Goal: Find contact information: Find contact information

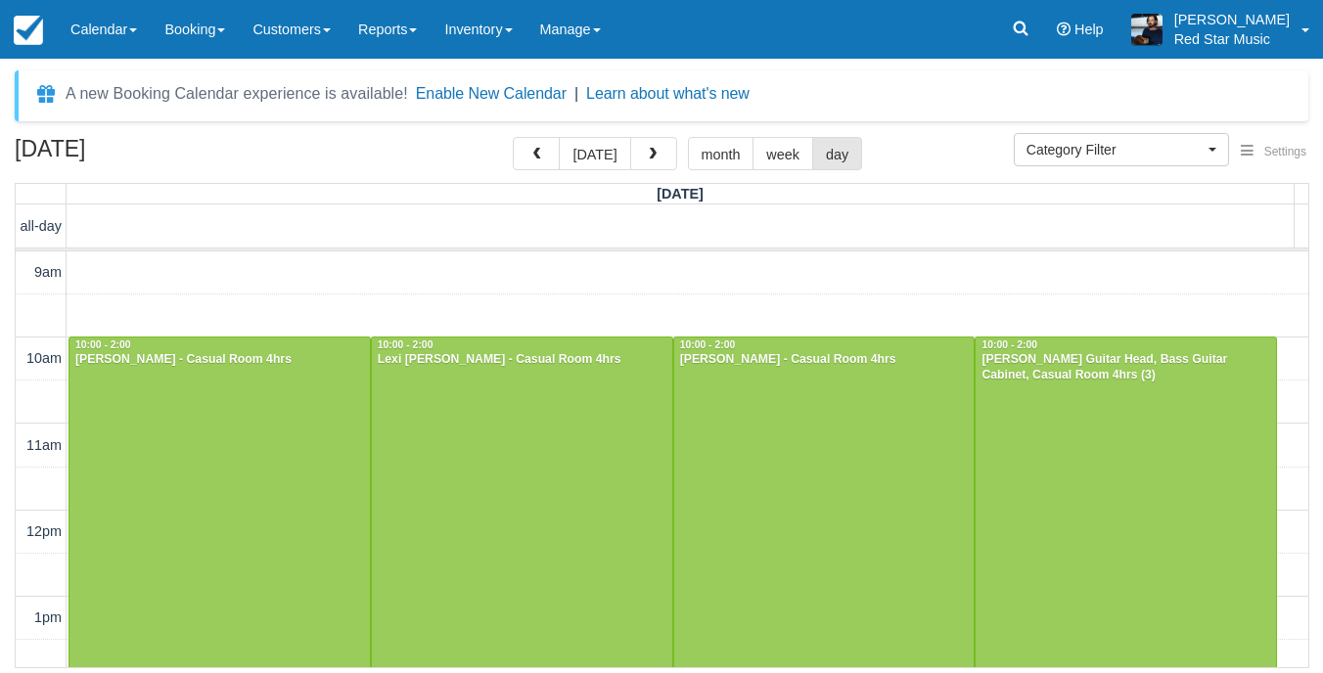
select select
click at [594, 157] on button "today" at bounding box center [594, 153] width 71 height 33
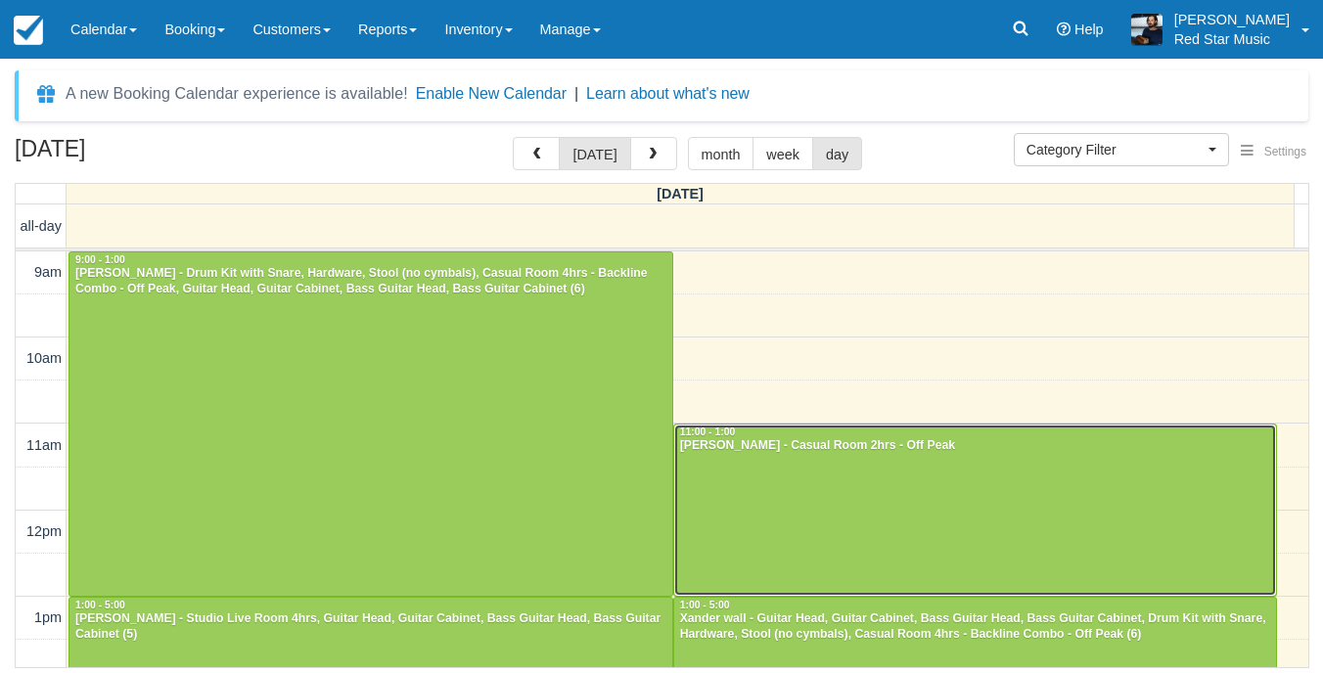
click at [978, 443] on div "[PERSON_NAME] - Casual Room 2hrs - Off Peak" at bounding box center [975, 446] width 593 height 16
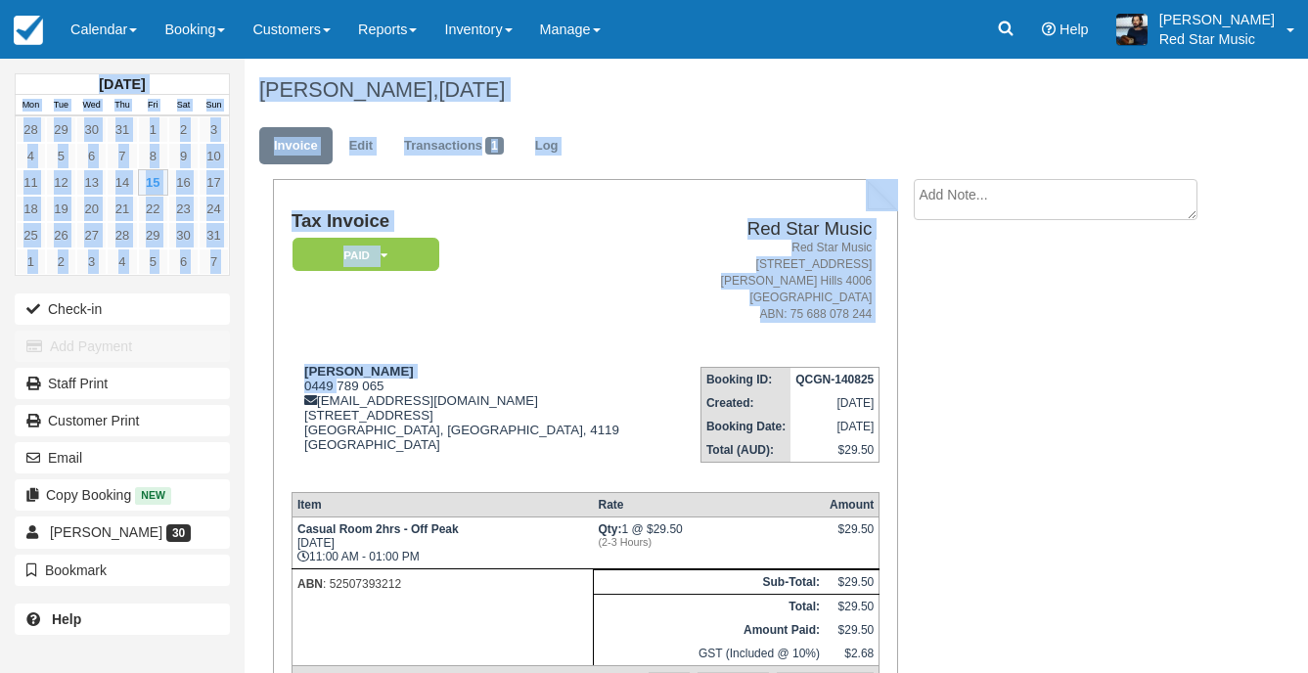
drag, startPoint x: 340, startPoint y: 389, endPoint x: 537, endPoint y: 326, distance: 206.7
click at [680, 278] on address "Red Star Music 2/156 Abbotsford Road Bowen Hills 4006 Australia ABN: 75 688 078…" at bounding box center [776, 282] width 193 height 84
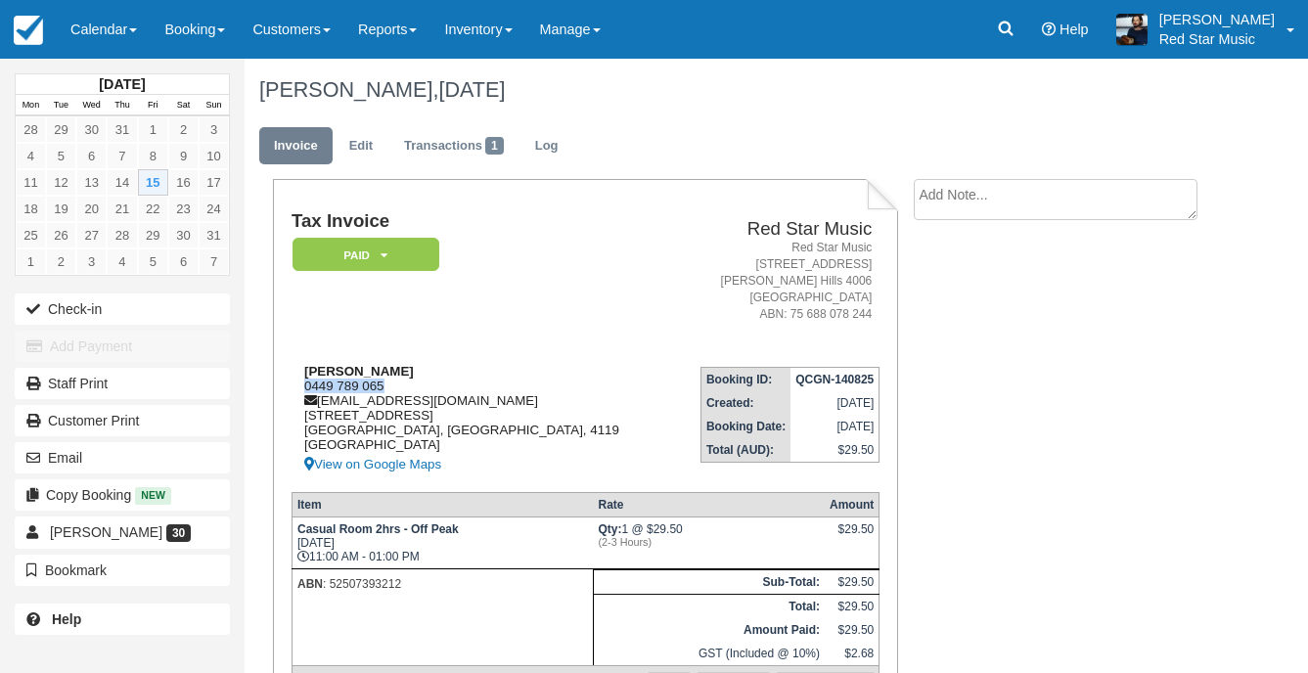
drag, startPoint x: 384, startPoint y: 384, endPoint x: 296, endPoint y: 385, distance: 88.0
click at [296, 385] on div "Jaroslav Zouhar 0449 789 065 jarda.zouhar@gmail.com 27/1 Cascade Drive Underwoo…" at bounding box center [482, 420] width 381 height 112
copy div "0449 789 065"
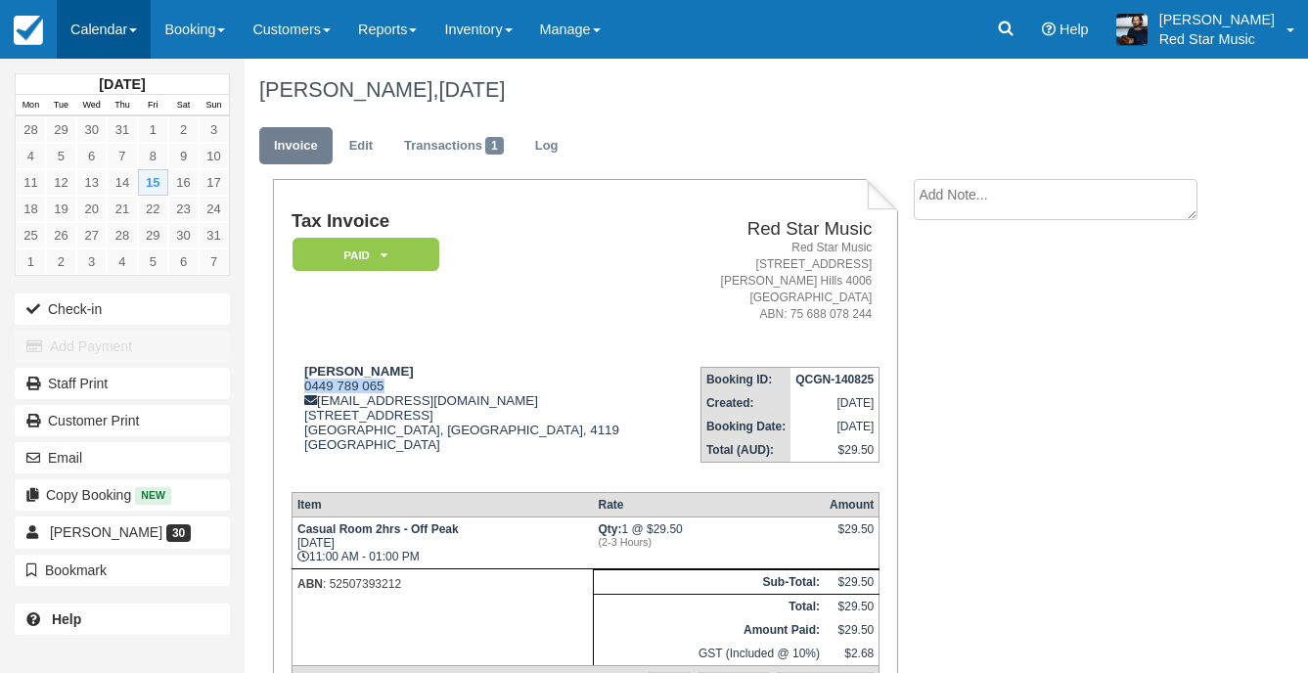
click at [95, 28] on link "Calendar" at bounding box center [104, 29] width 94 height 59
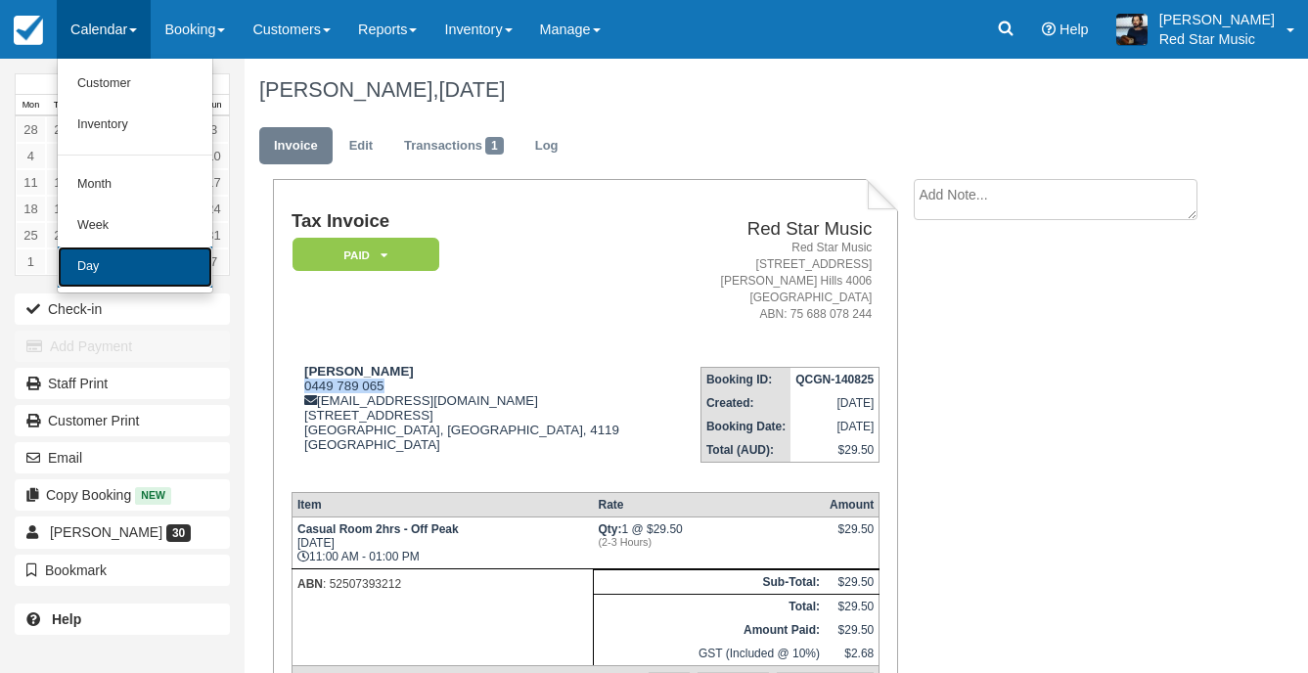
click at [122, 275] on link "Day" at bounding box center [135, 267] width 155 height 41
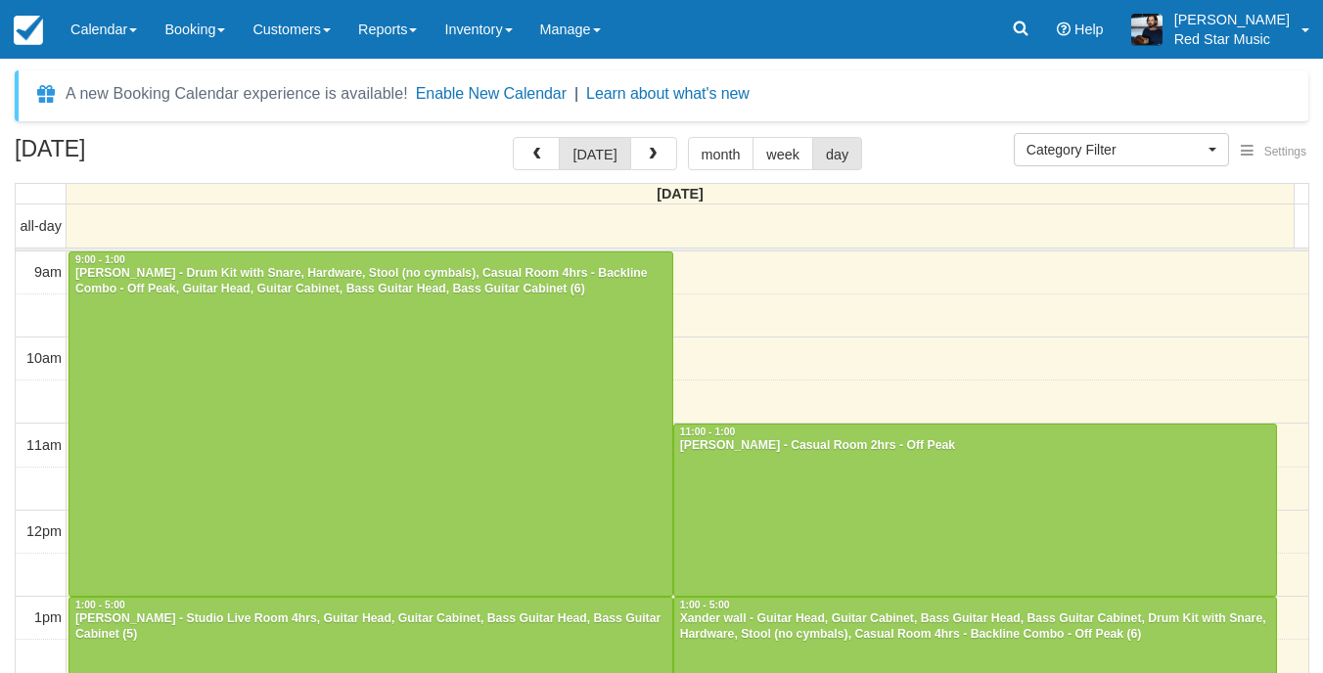
select select
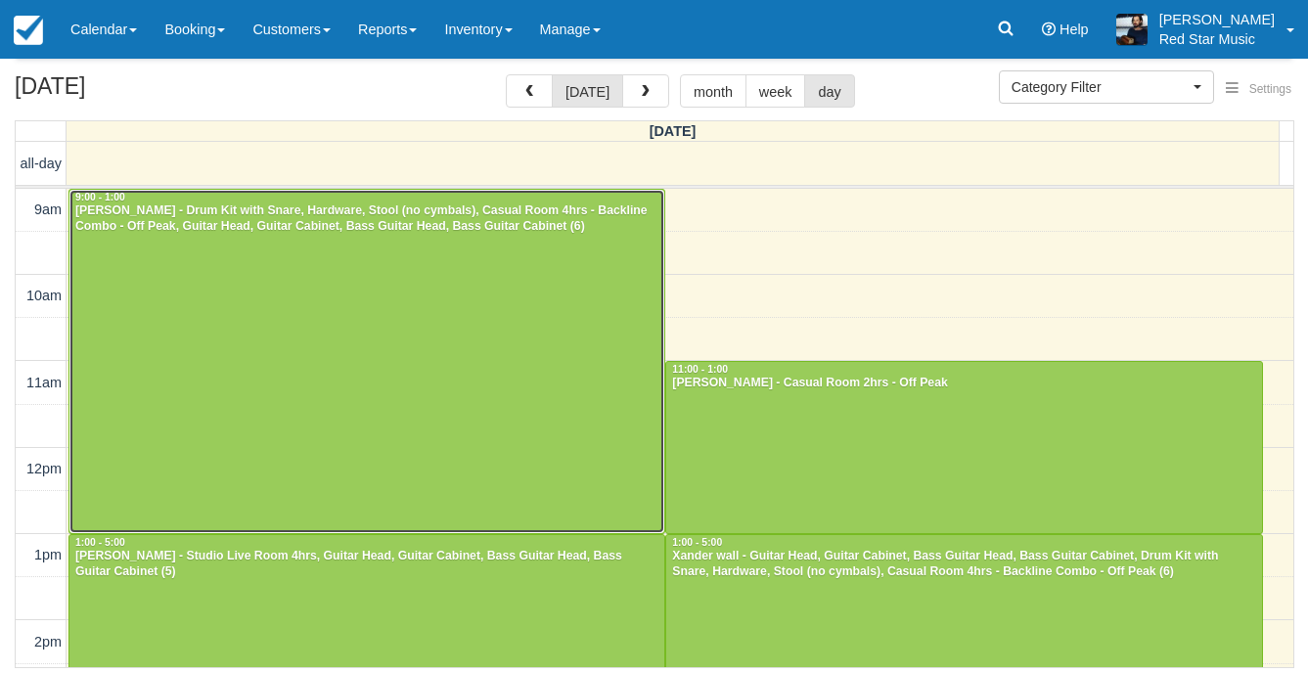
click at [575, 456] on div at bounding box center [366, 361] width 595 height 343
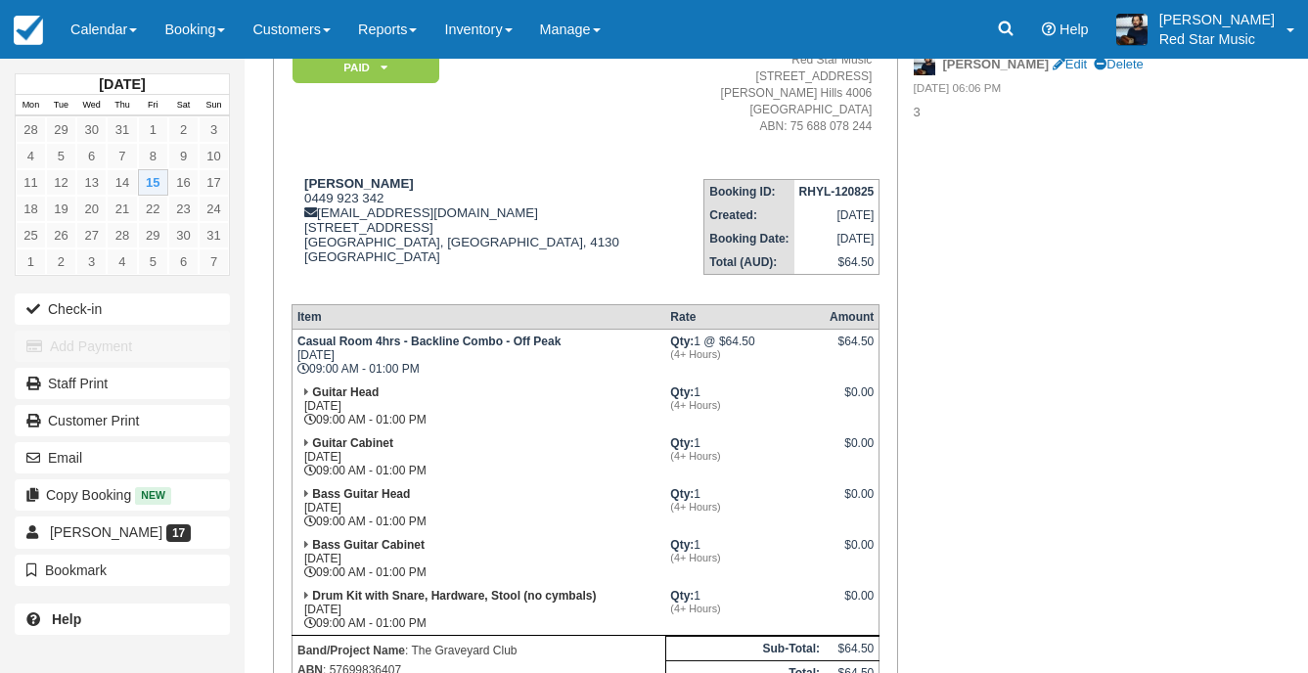
scroll to position [196, 0]
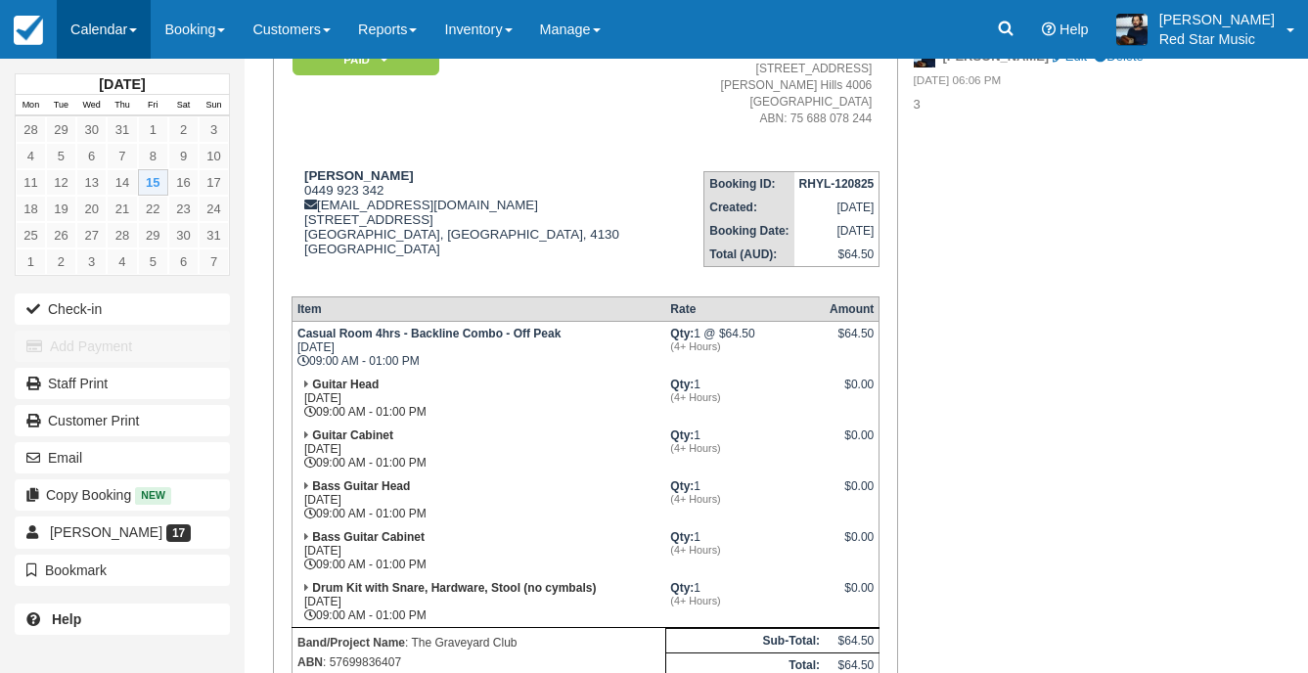
click at [116, 20] on link "Calendar" at bounding box center [104, 29] width 94 height 59
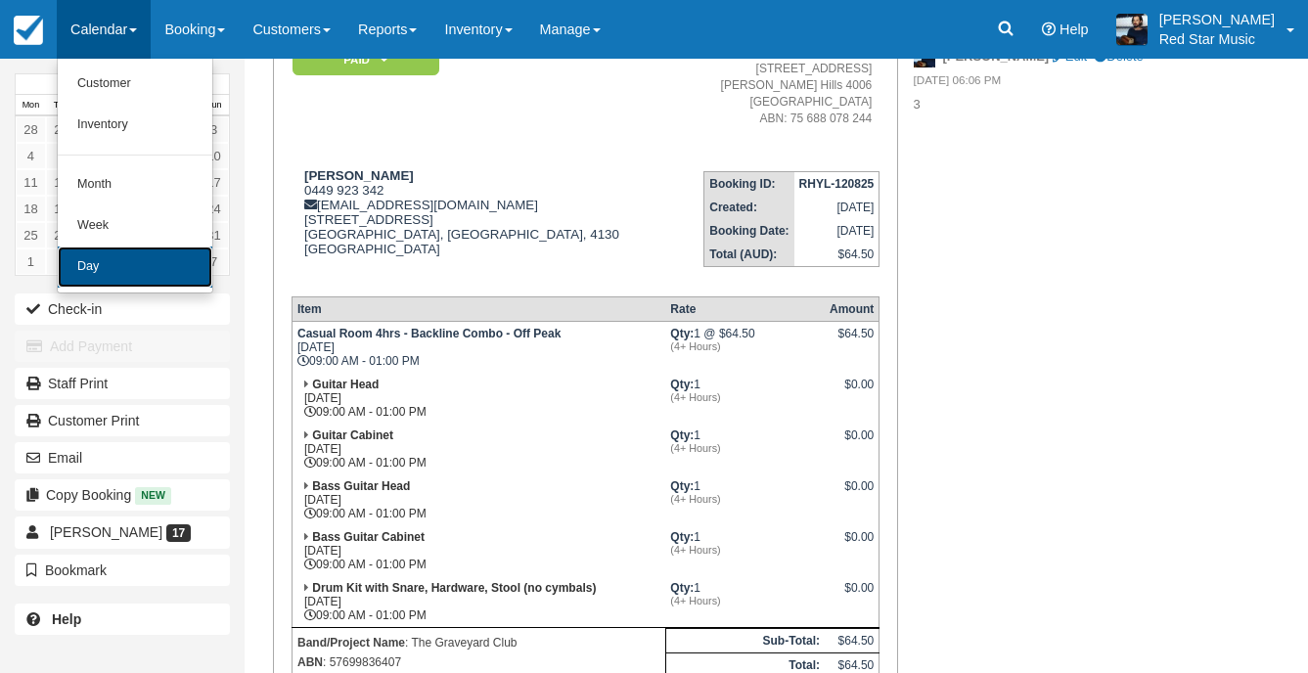
click at [111, 272] on link "Day" at bounding box center [135, 267] width 155 height 41
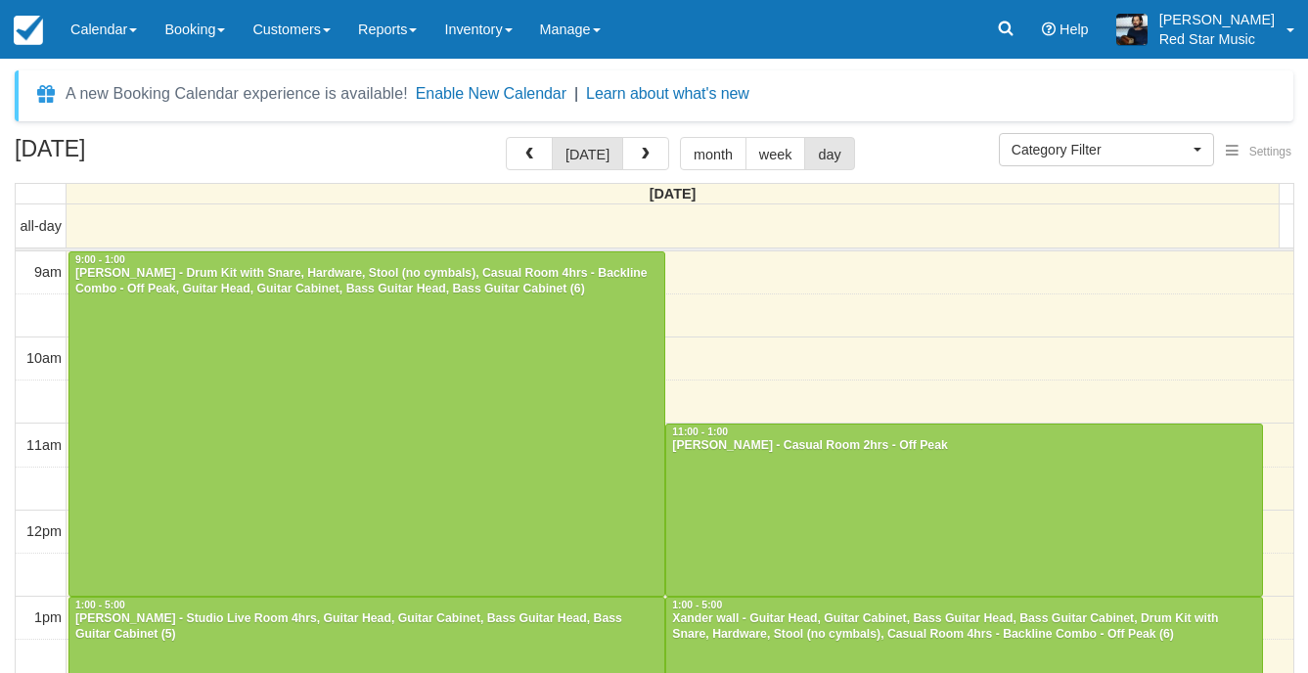
select select
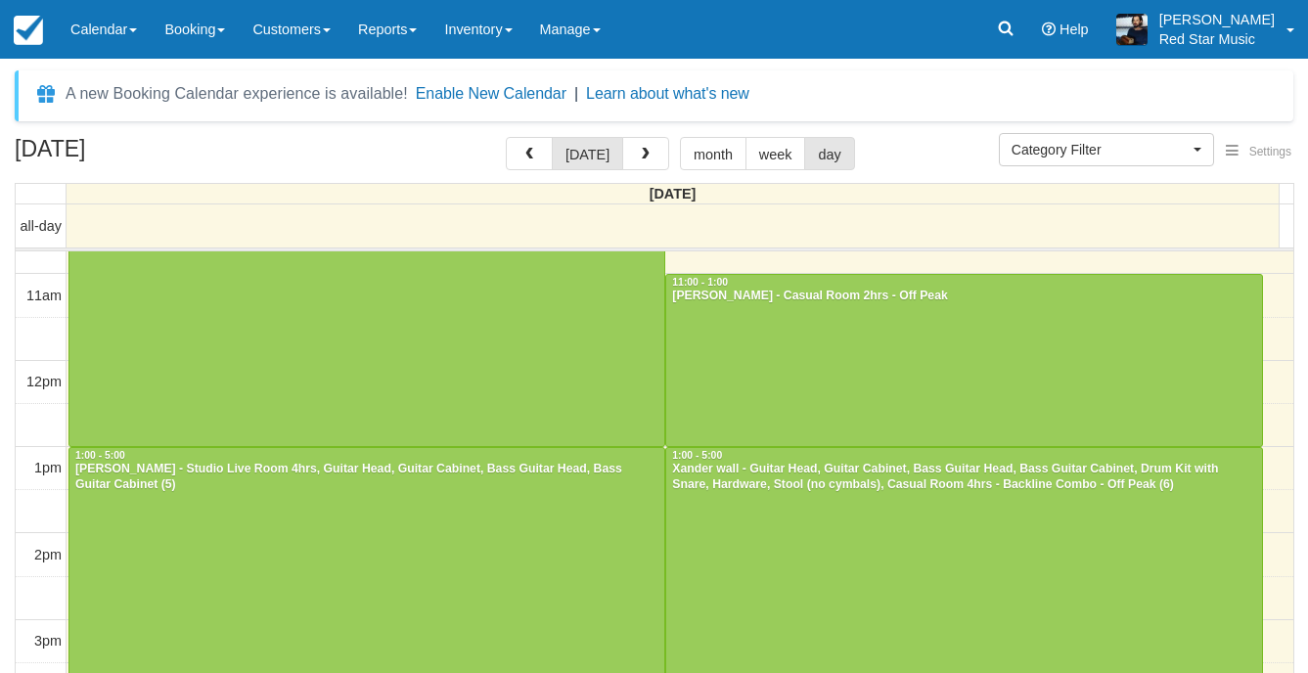
scroll to position [185, 0]
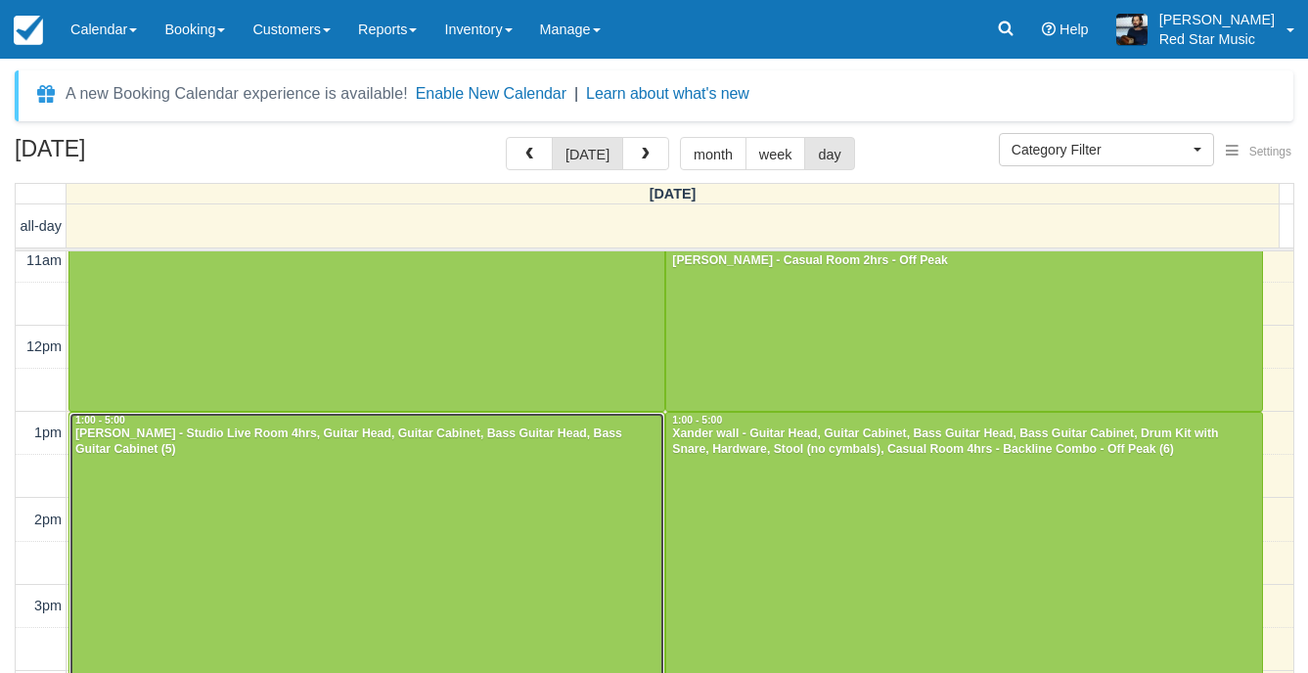
click at [423, 522] on div at bounding box center [366, 585] width 595 height 344
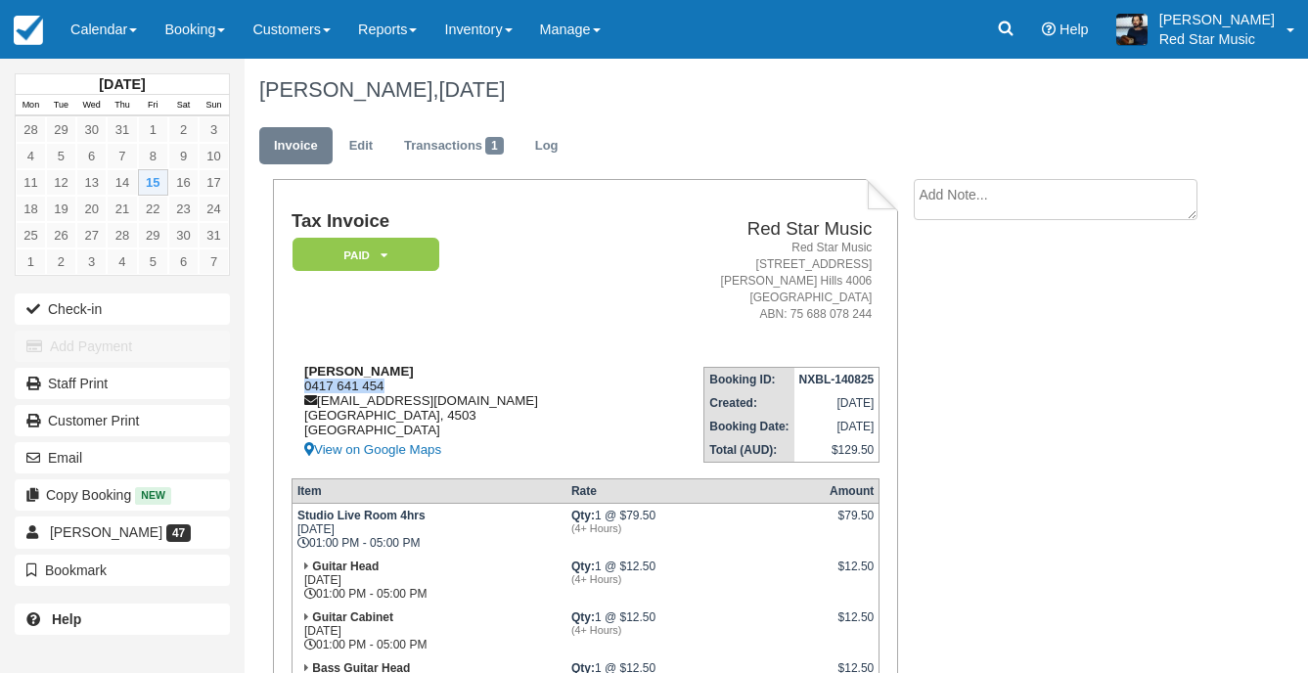
drag, startPoint x: 384, startPoint y: 388, endPoint x: 305, endPoint y: 384, distance: 79.3
click at [305, 384] on div "Lachlan Hagan 0417 641 454 locyhagan123@gmail.com Queensland, 4503 Australia Vi…" at bounding box center [463, 413] width 343 height 98
copy div "0417 641 454"
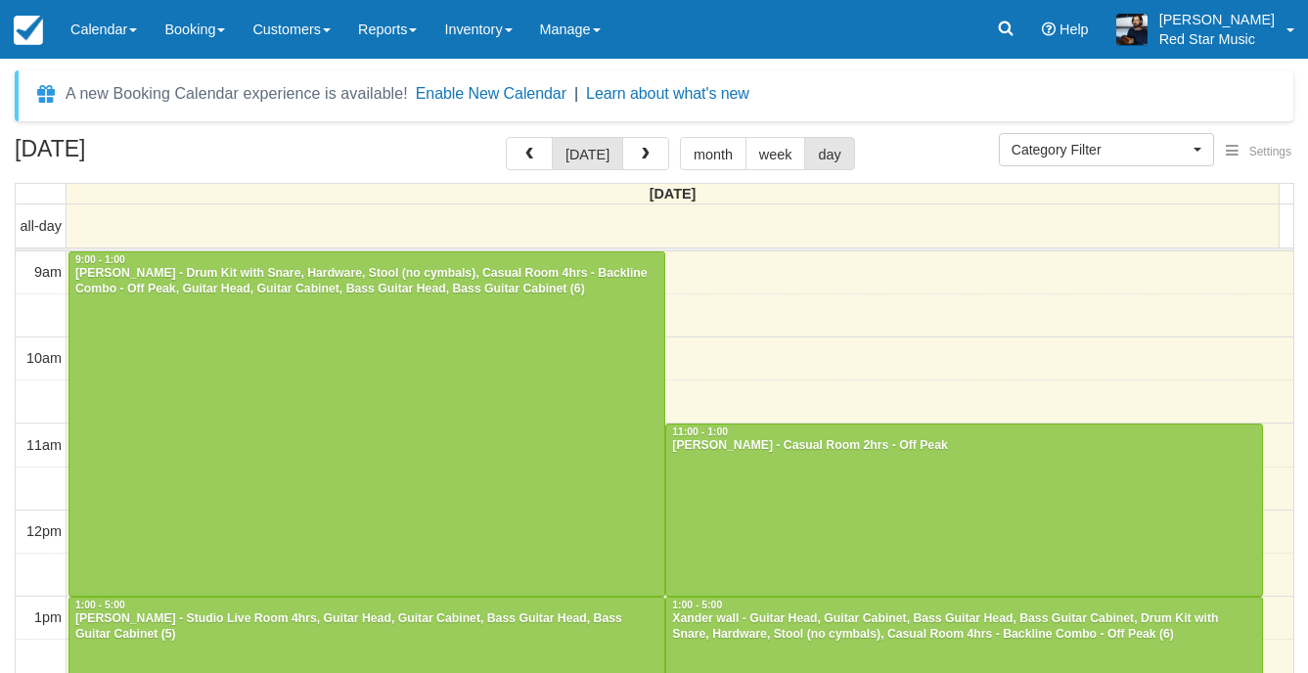
select select
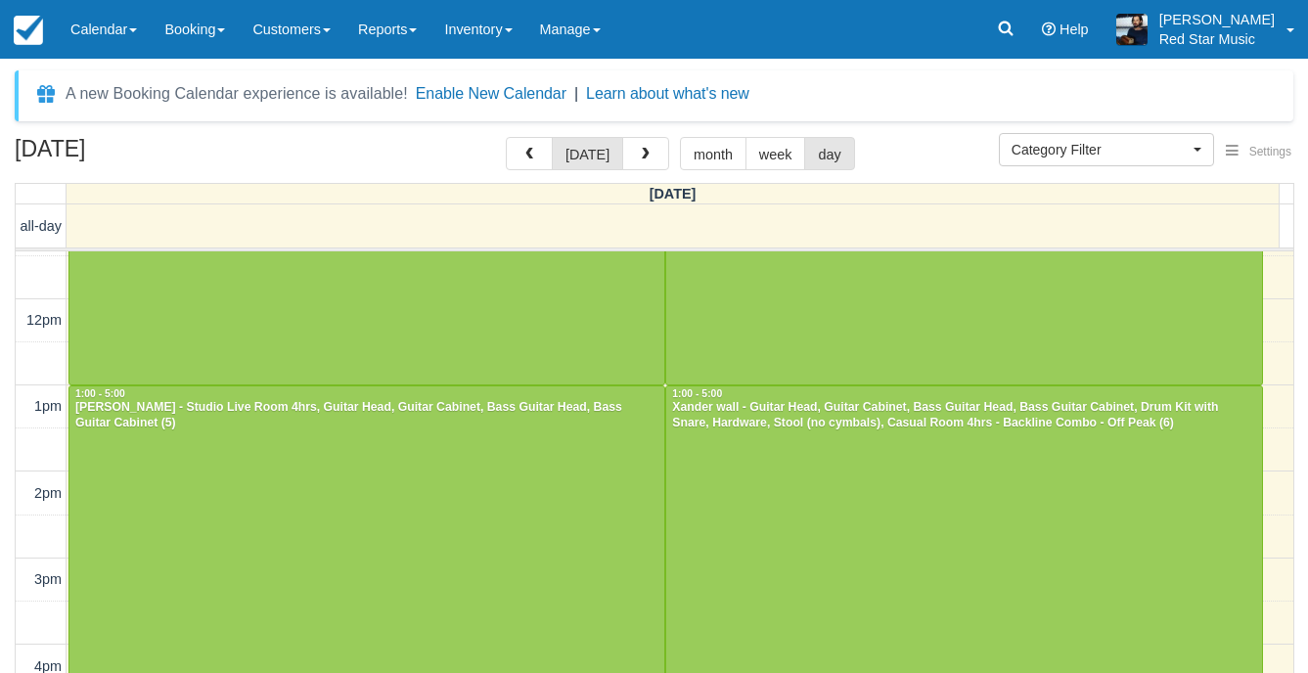
scroll to position [283, 0]
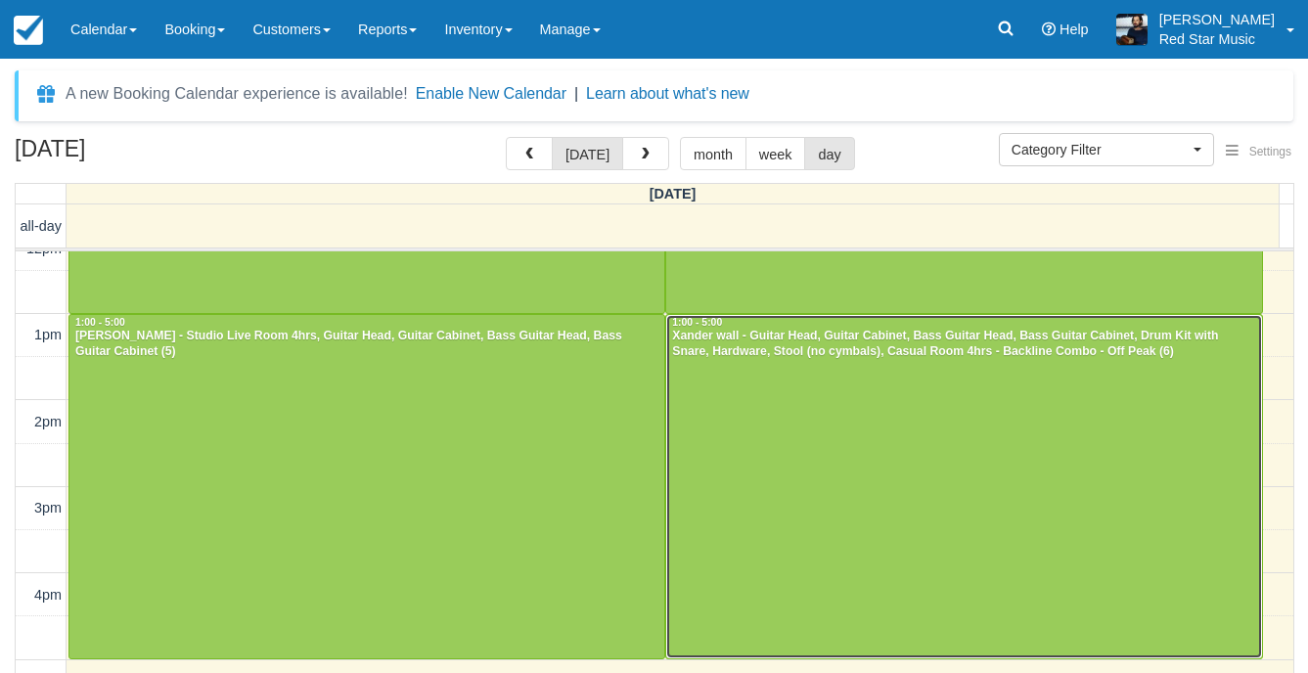
click at [735, 460] on div at bounding box center [963, 487] width 595 height 344
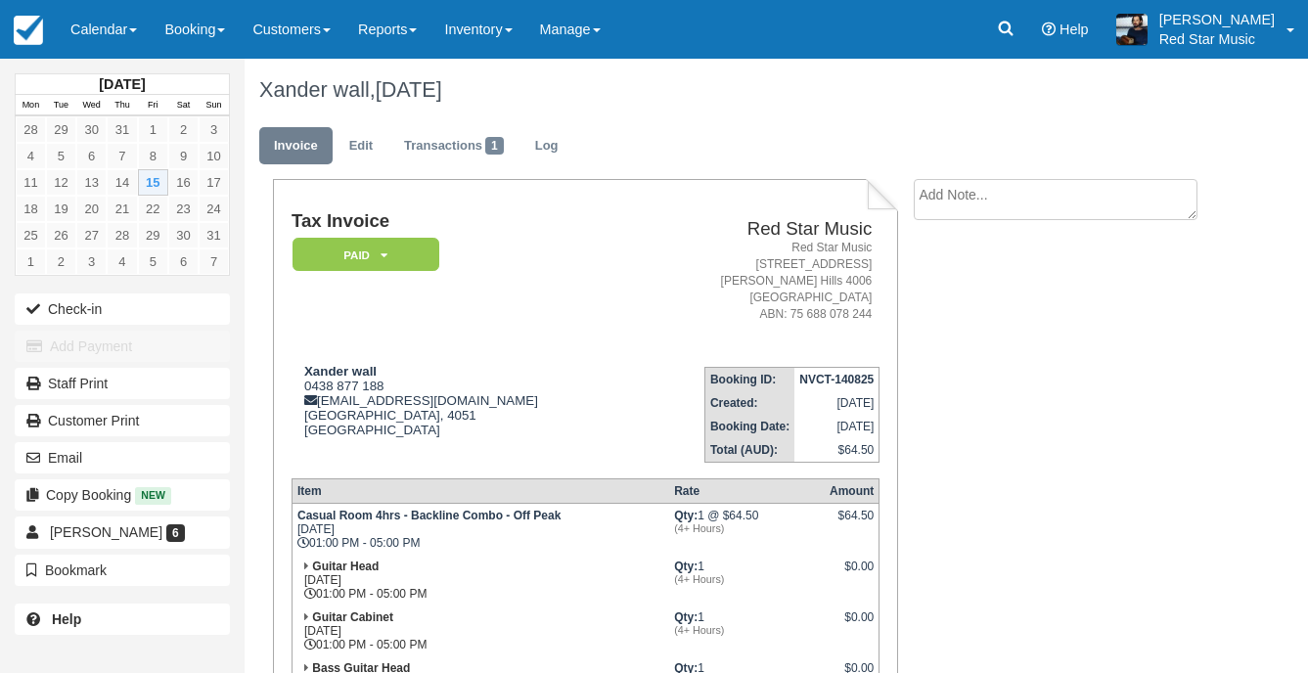
click at [1017, 193] on textarea at bounding box center [1056, 199] width 284 height 41
type textarea "3"
click at [970, 326] on button "Create" at bounding box center [958, 310] width 88 height 33
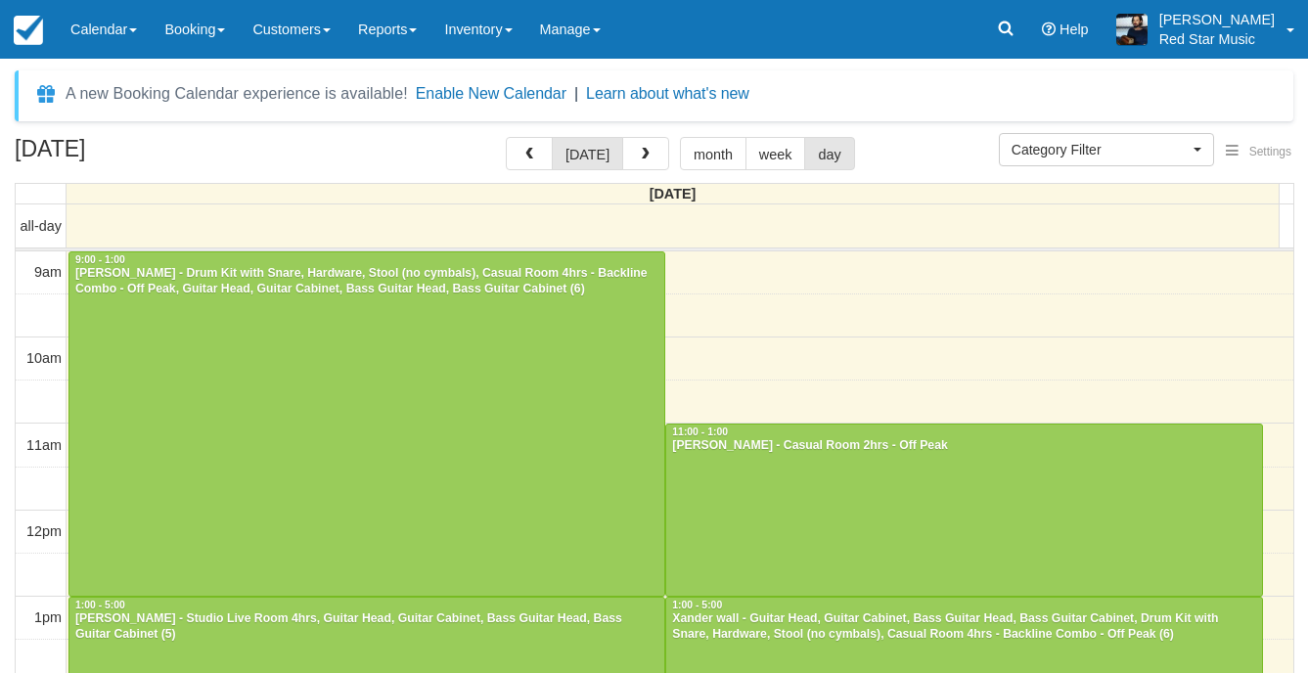
select select
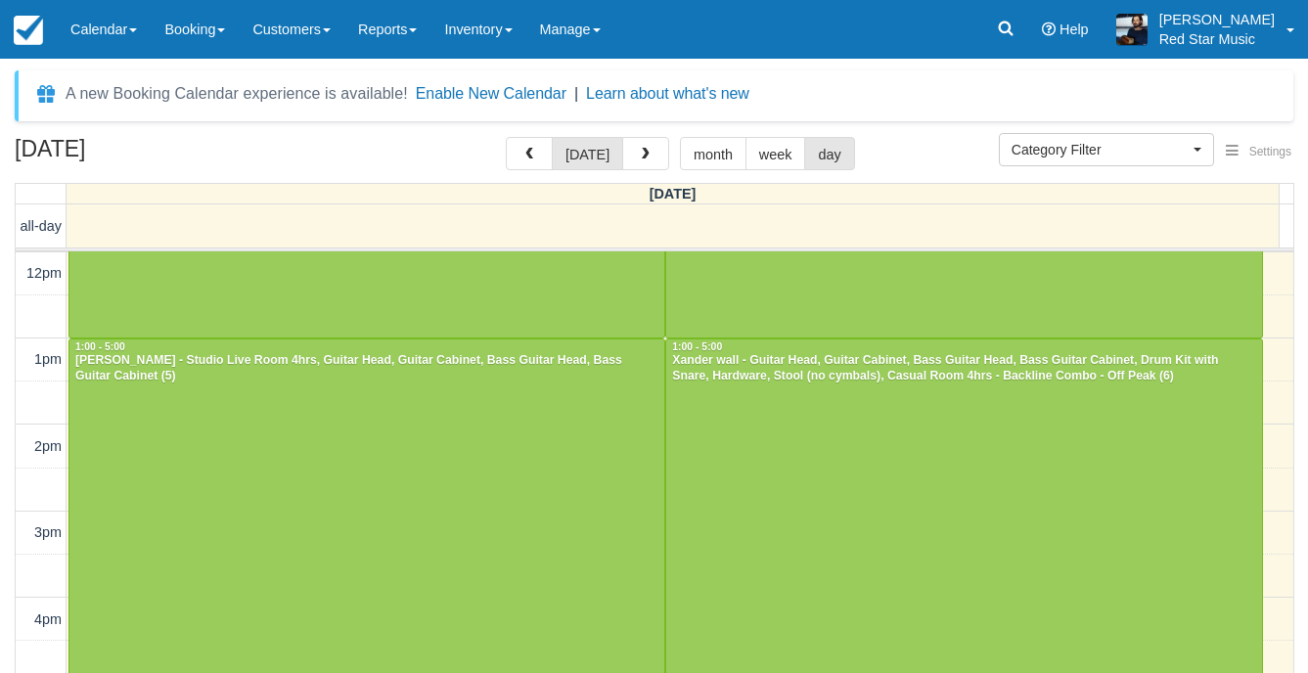
scroll to position [252, 0]
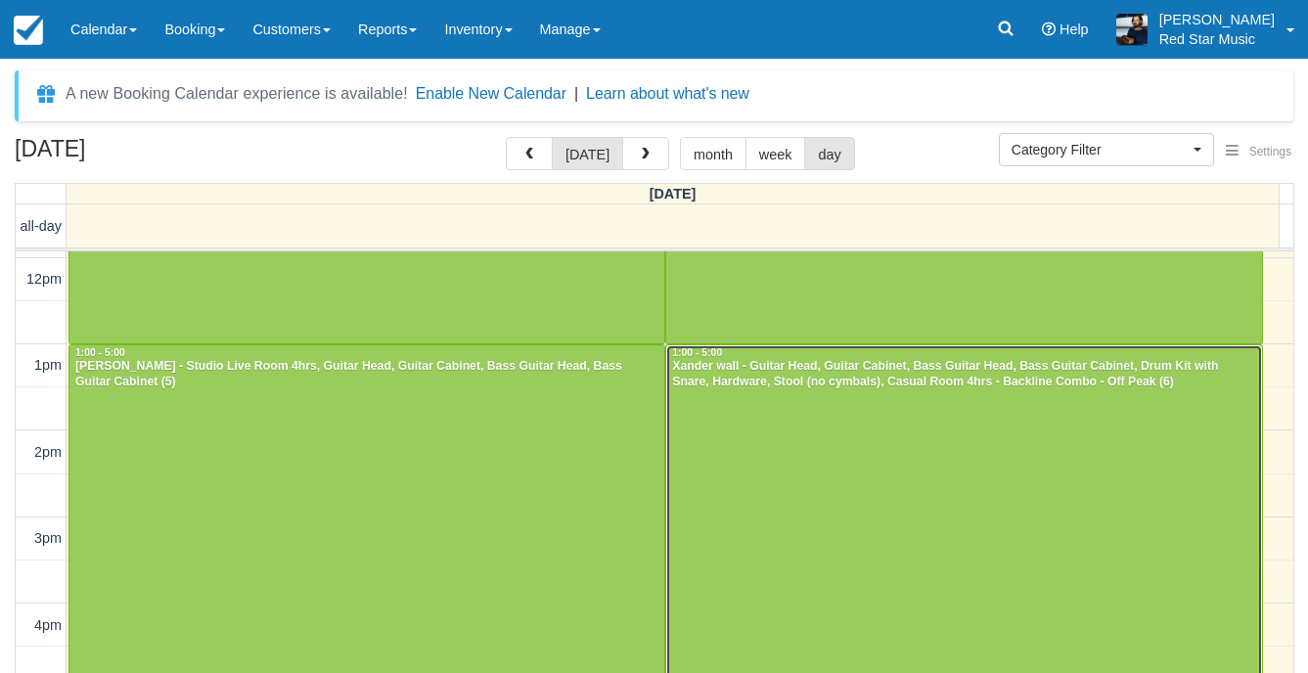
click at [813, 423] on div at bounding box center [963, 517] width 595 height 344
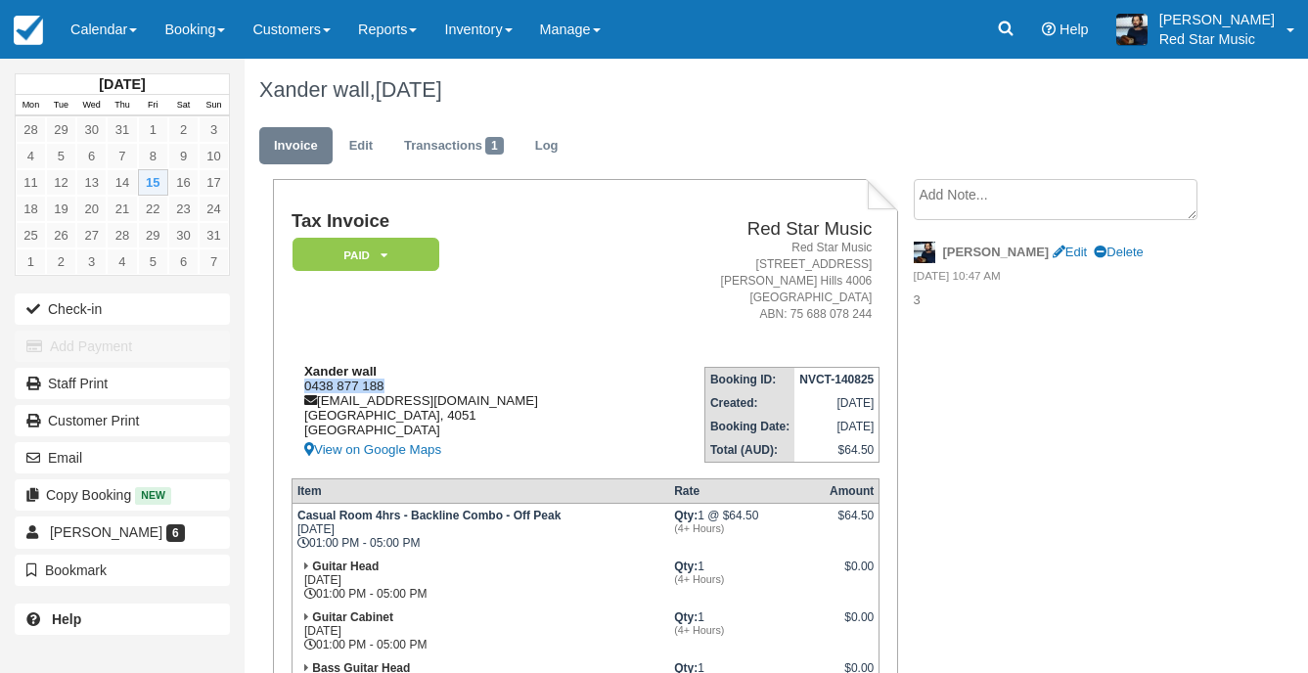
drag, startPoint x: 390, startPoint y: 386, endPoint x: 302, endPoint y: 389, distance: 88.1
click at [302, 389] on div "Xander wall 0438 877 188 xanderw01@hotmail.com Queensland, 4051 Australia View …" at bounding box center [463, 413] width 343 height 98
copy div "0438 877 188"
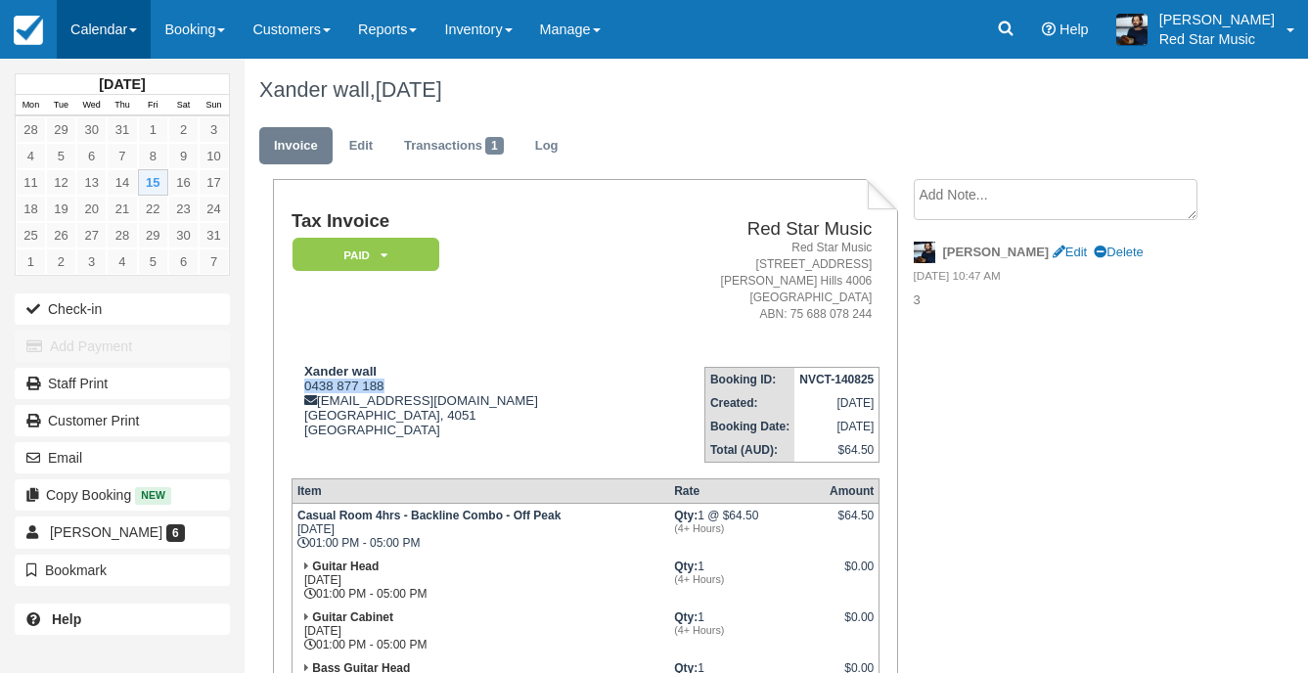
click at [101, 33] on link "Calendar" at bounding box center [104, 29] width 94 height 59
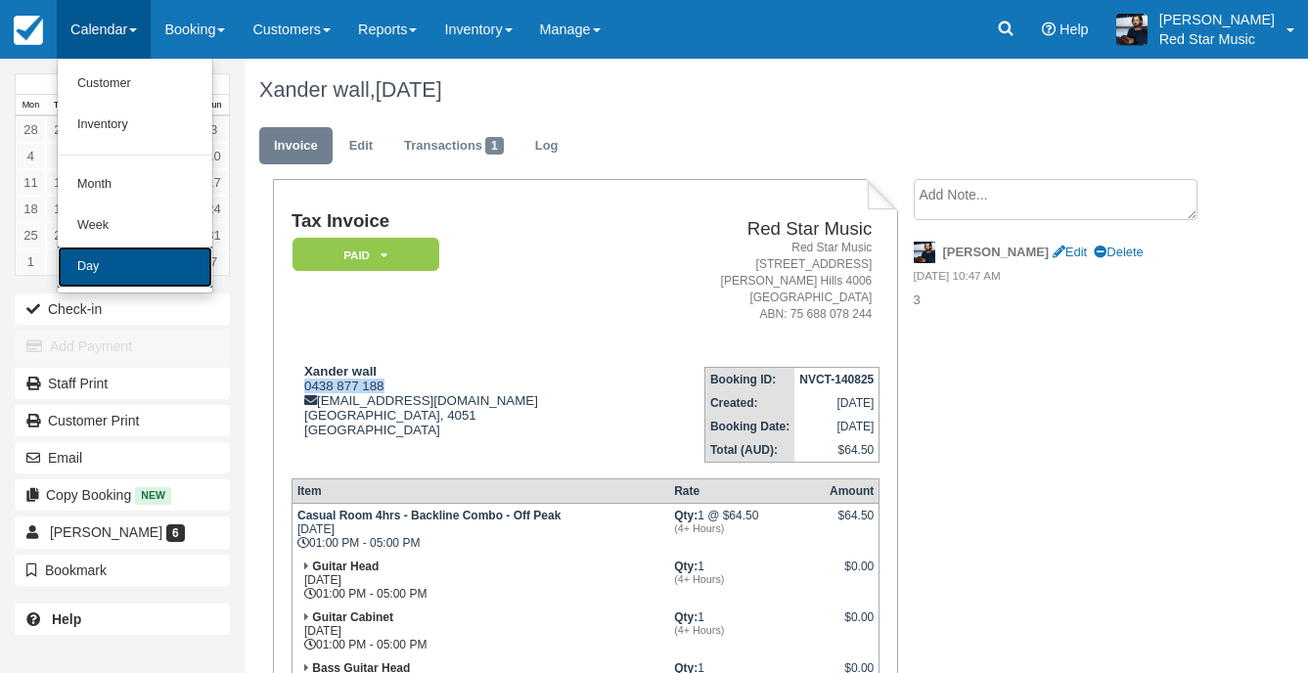
drag, startPoint x: 112, startPoint y: 264, endPoint x: 133, endPoint y: 288, distance: 31.2
click at [113, 265] on link "Day" at bounding box center [135, 267] width 155 height 41
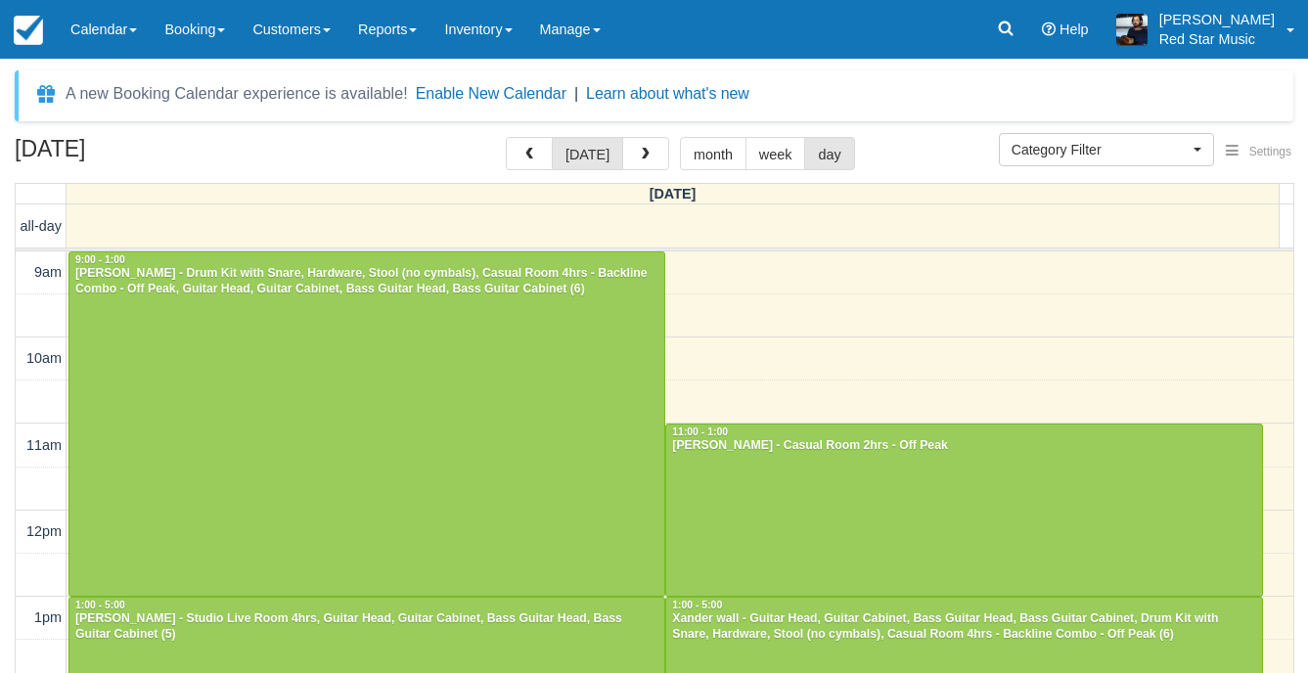
select select
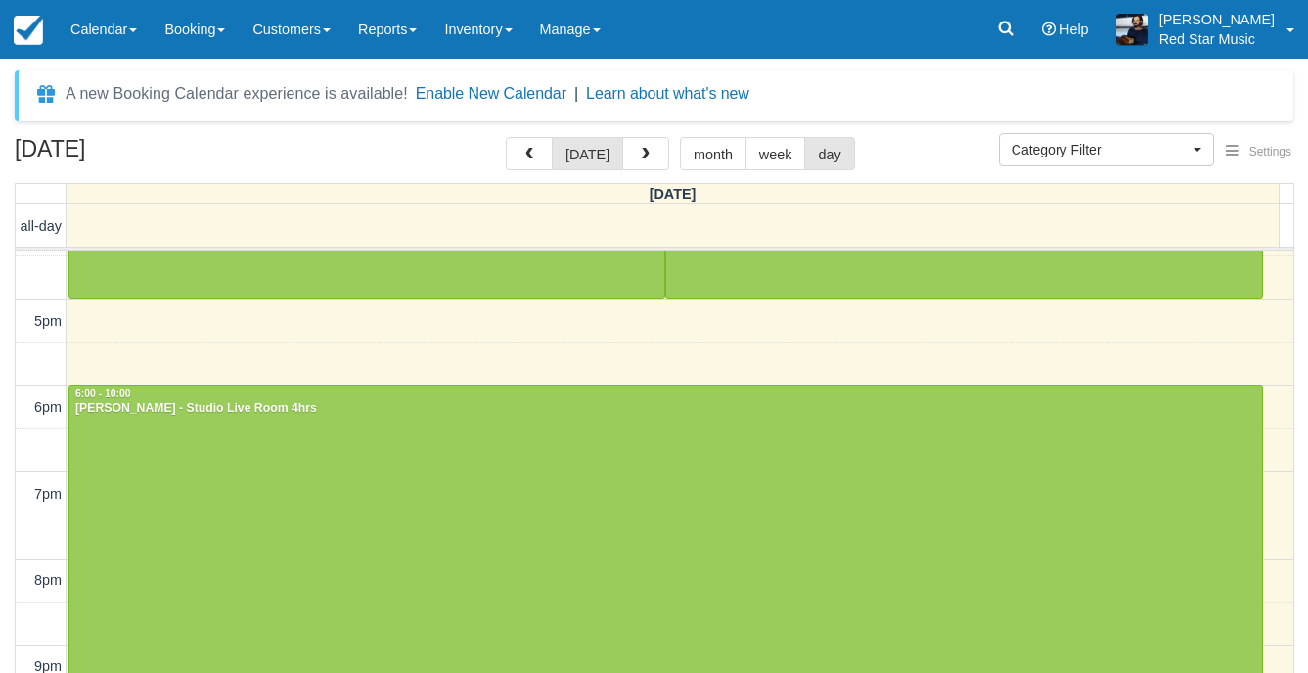
scroll to position [644, 0]
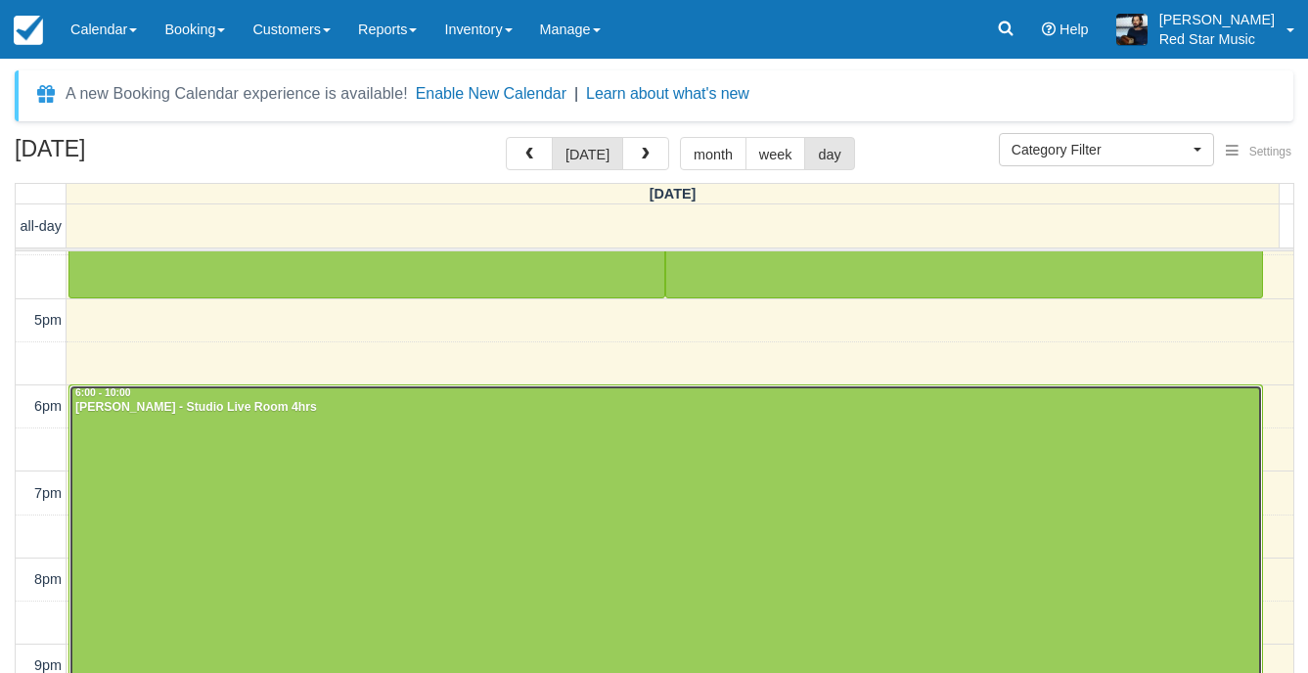
click at [421, 448] on div at bounding box center [665, 556] width 1192 height 343
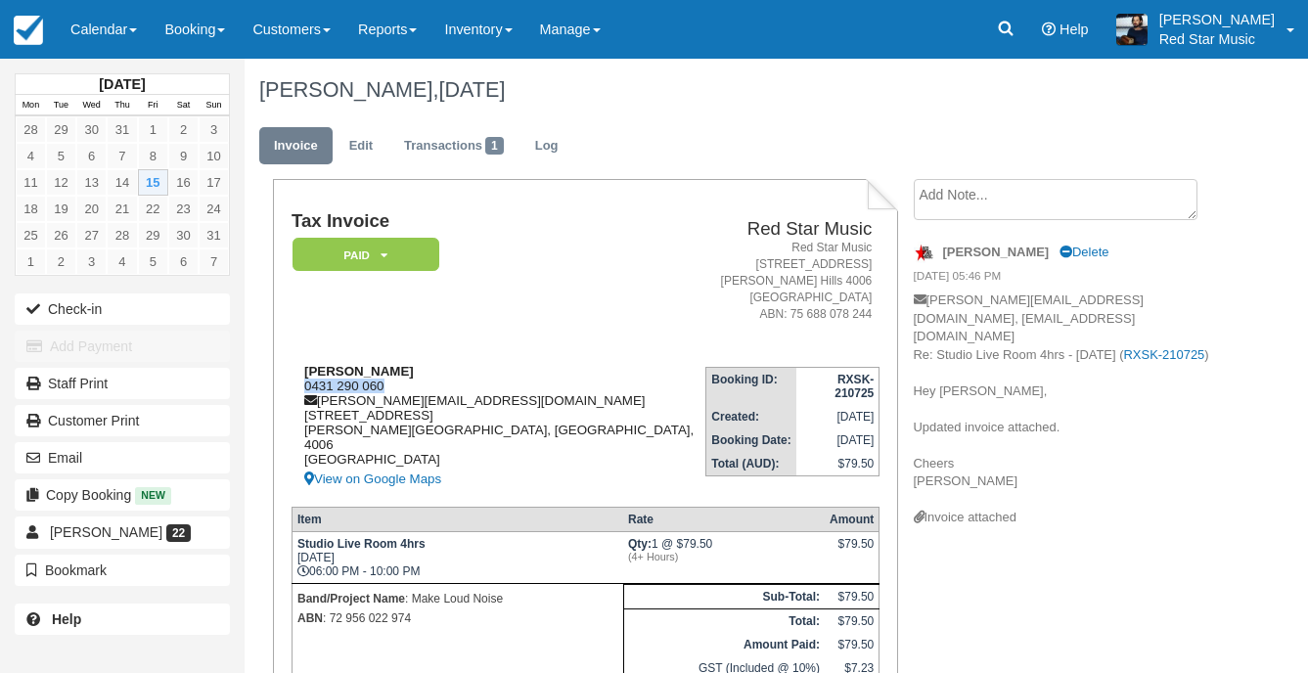
drag, startPoint x: 396, startPoint y: 385, endPoint x: 300, endPoint y: 392, distance: 96.1
click at [300, 392] on div "Anita Martin 0431 290 060 anita@makeloudnoise.com 156 Abbotsford Road, 2 Bowen …" at bounding box center [499, 427] width 414 height 127
copy div "0431 290 060"
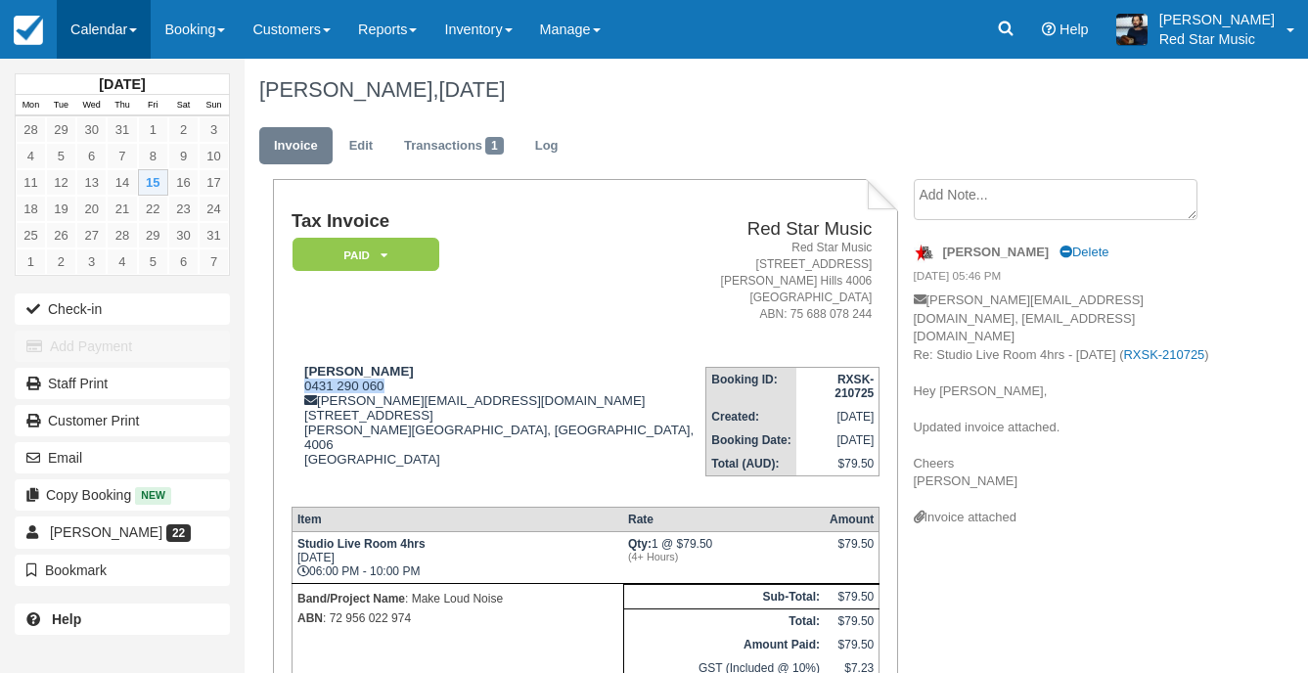
click at [70, 20] on link "Calendar" at bounding box center [104, 29] width 94 height 59
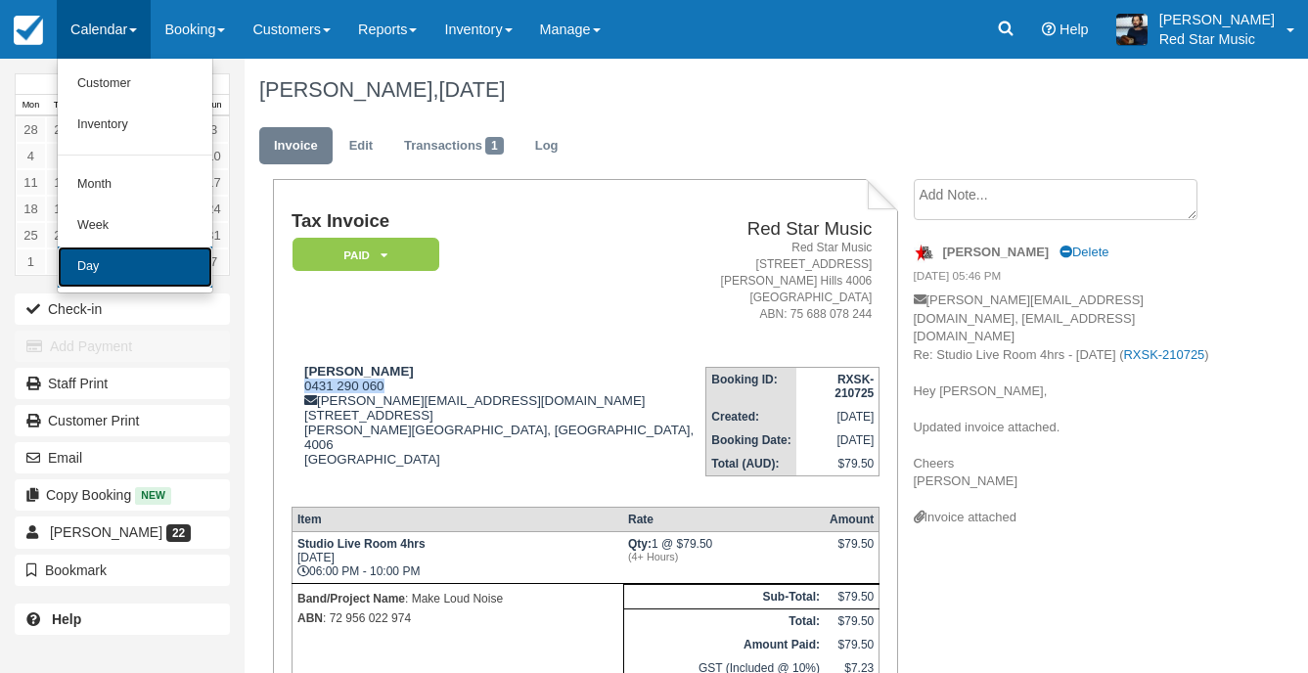
click at [106, 269] on link "Day" at bounding box center [135, 267] width 155 height 41
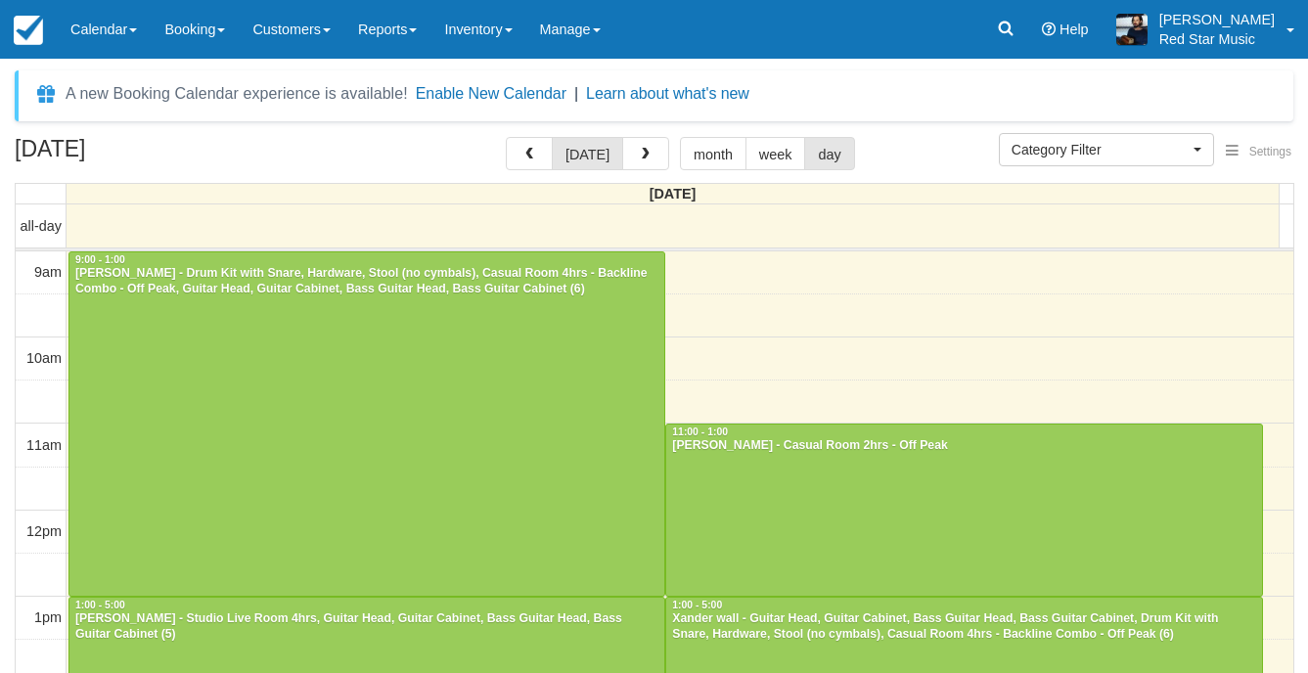
select select
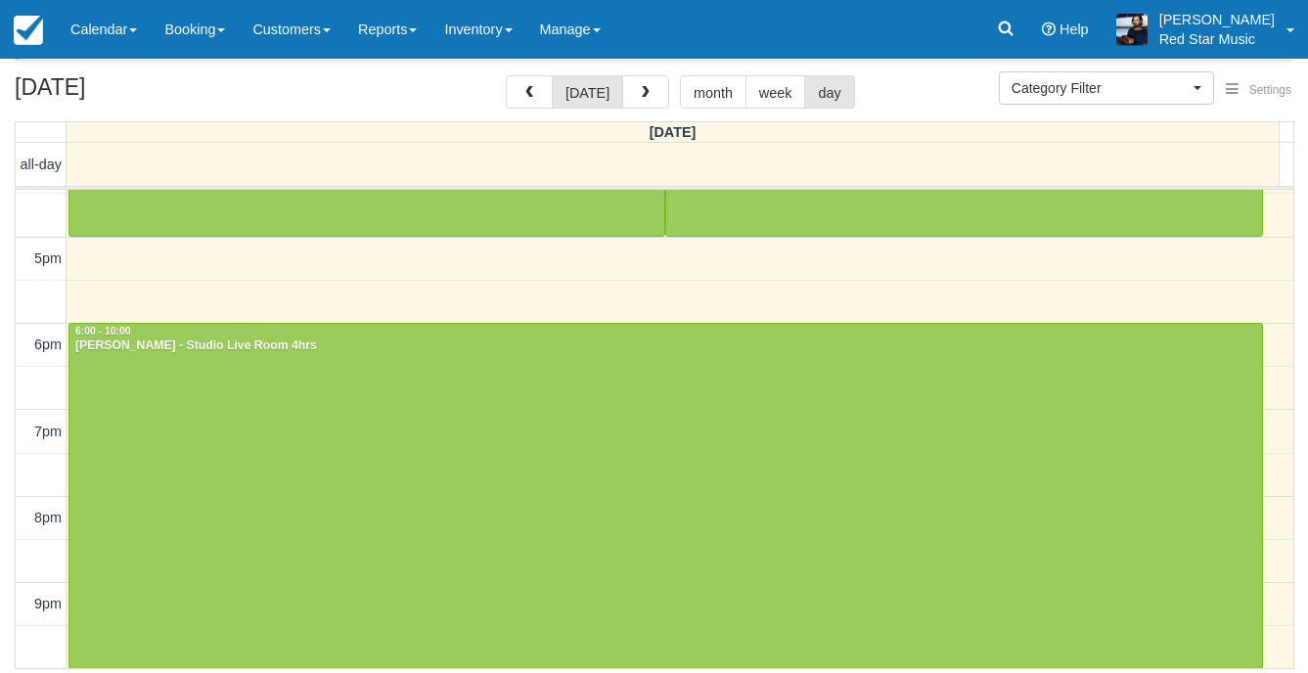
scroll to position [63, 0]
